Goal: Answer question/provide support

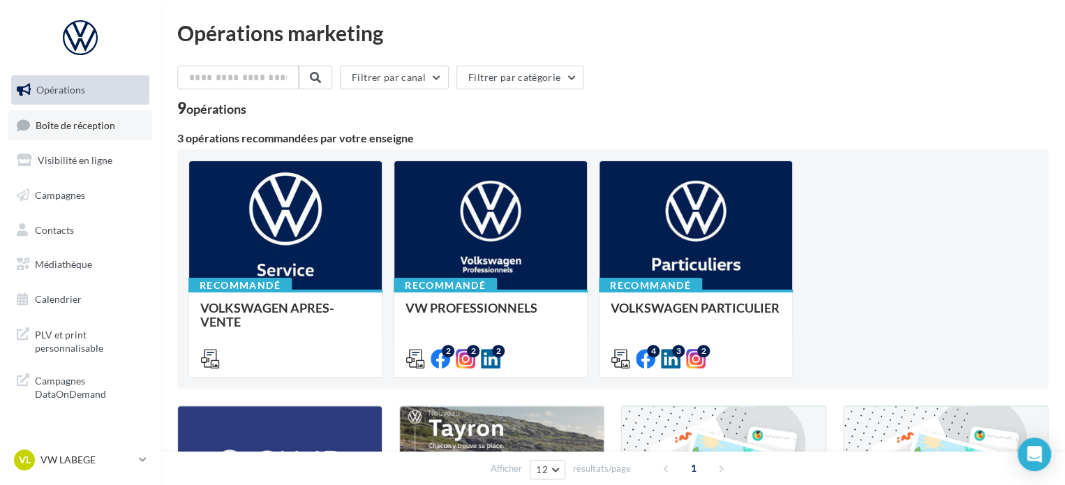
click at [63, 117] on link "Boîte de réception" at bounding box center [80, 125] width 144 height 30
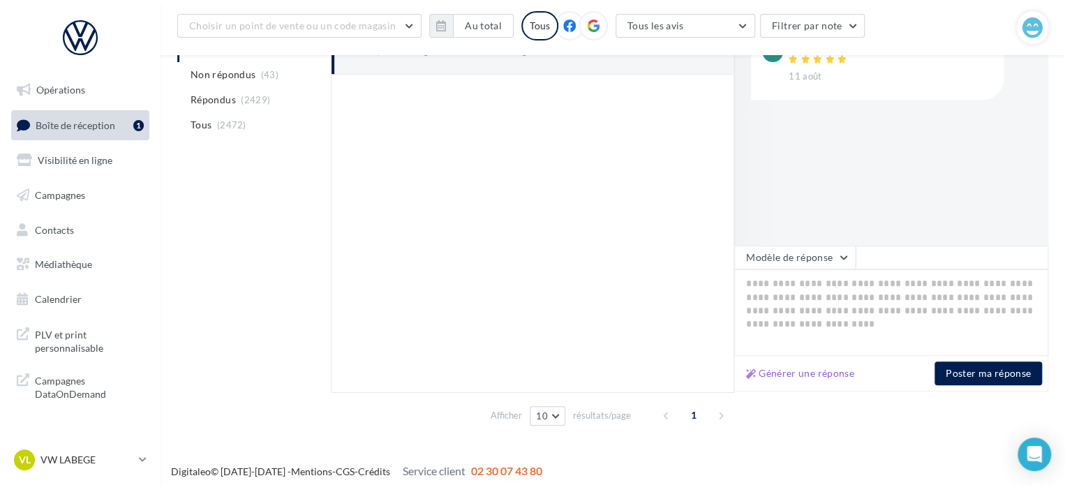
scroll to position [243, 0]
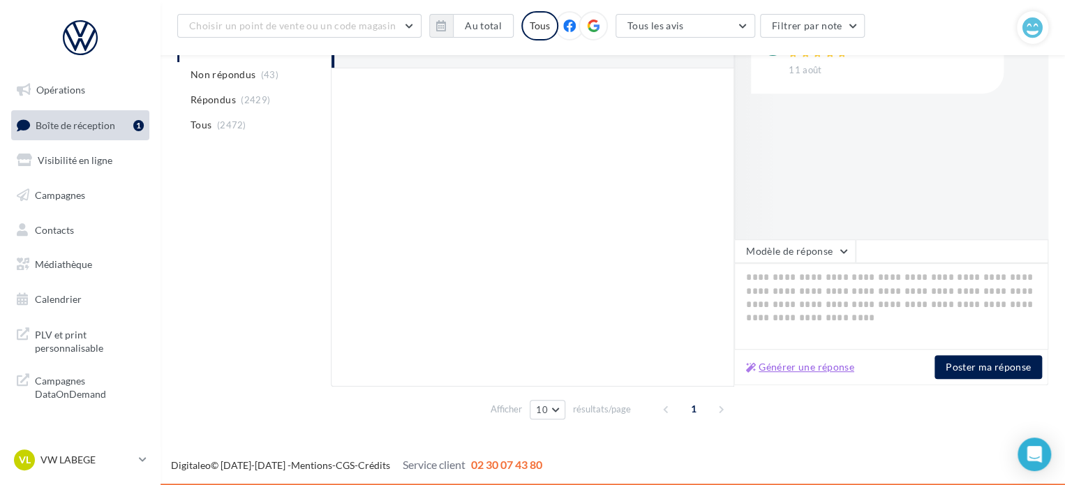
click at [804, 361] on button "Générer une réponse" at bounding box center [800, 367] width 119 height 17
type textarea "**********"
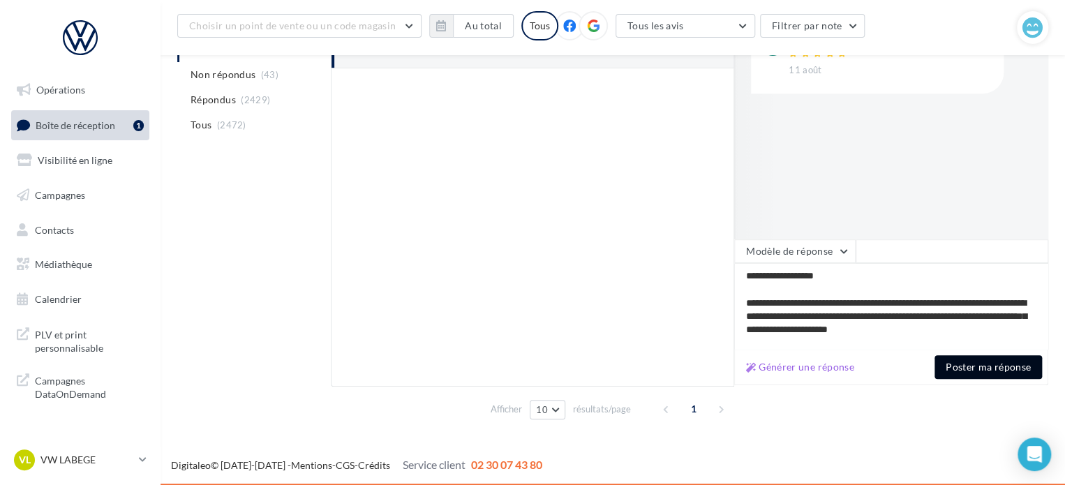
click at [967, 365] on button "Poster ma réponse" at bounding box center [989, 367] width 108 height 24
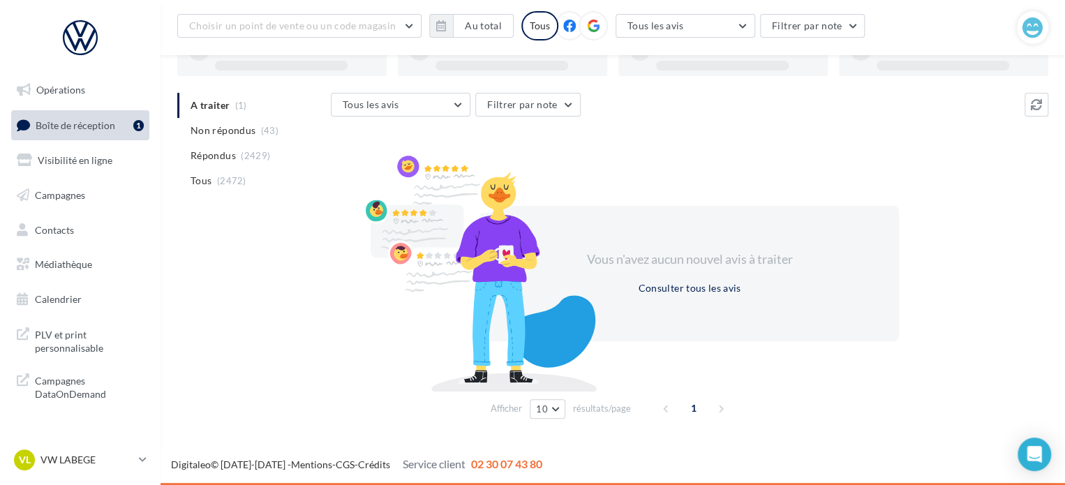
scroll to position [108, 0]
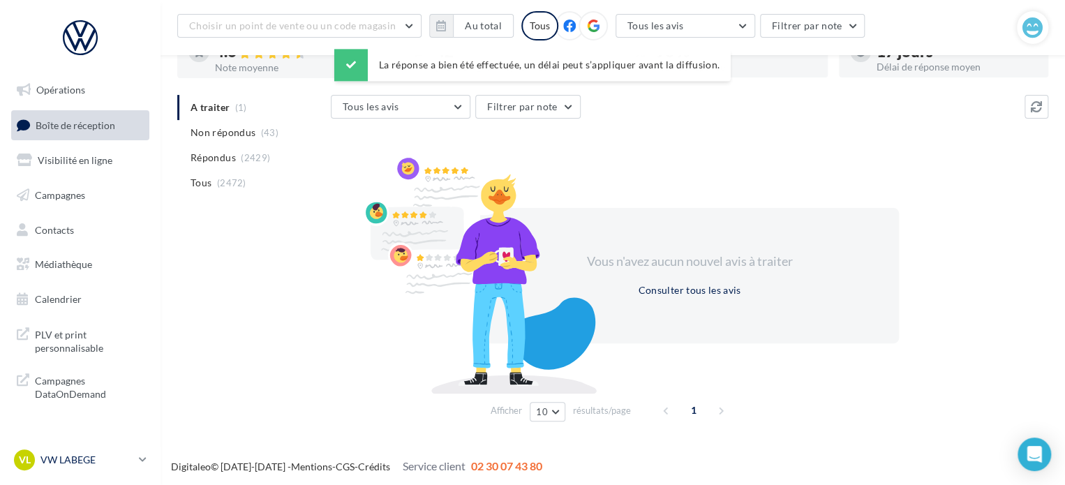
click at [73, 461] on p "VW LABEGE" at bounding box center [86, 460] width 93 height 14
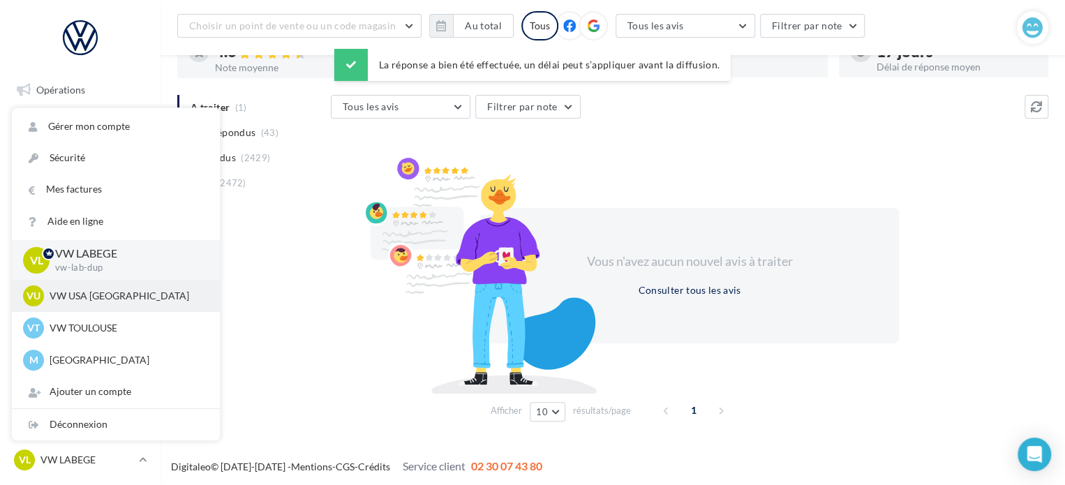
click at [106, 302] on p "VW USA TOULOUSE" at bounding box center [127, 296] width 154 height 14
